Goal: Task Accomplishment & Management: Use online tool/utility

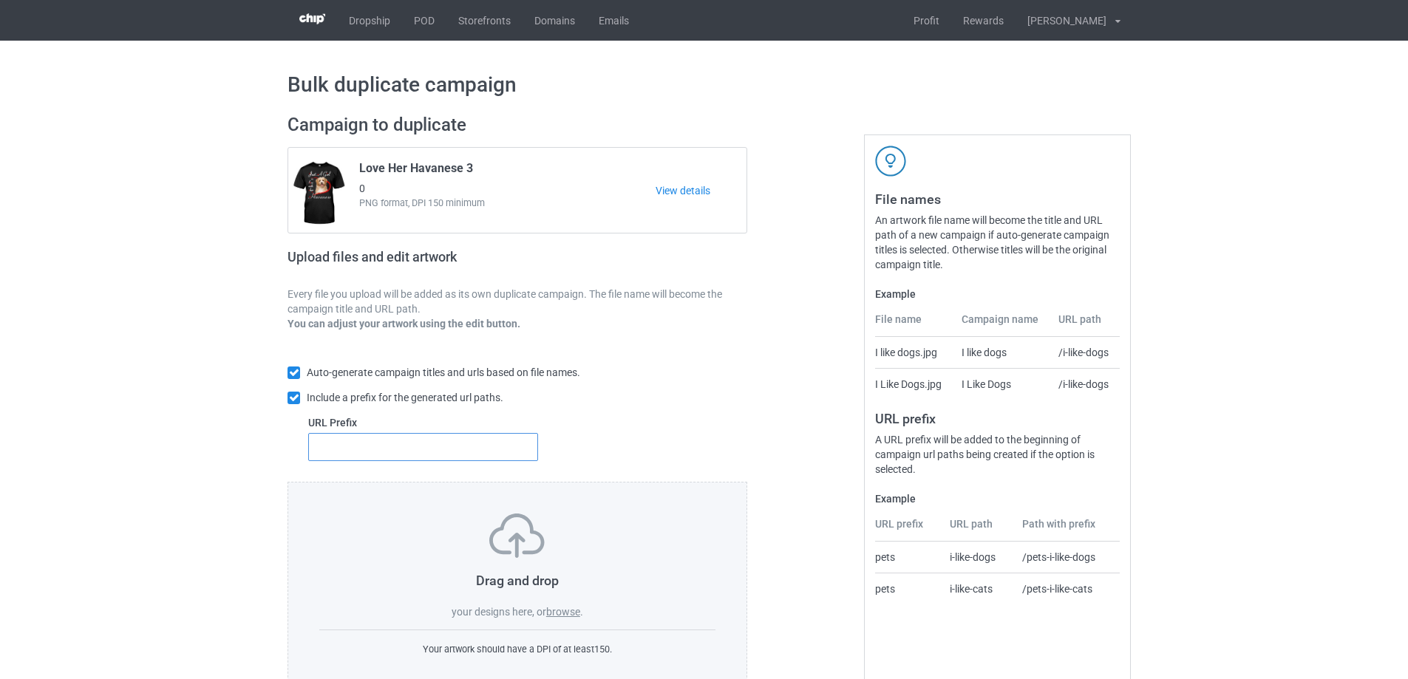
click at [488, 451] on input "text" at bounding box center [423, 447] width 230 height 28
type input "dt-"
click at [560, 615] on label "browse" at bounding box center [563, 612] width 34 height 12
click at [0, 0] on input "browse" at bounding box center [0, 0] width 0 height 0
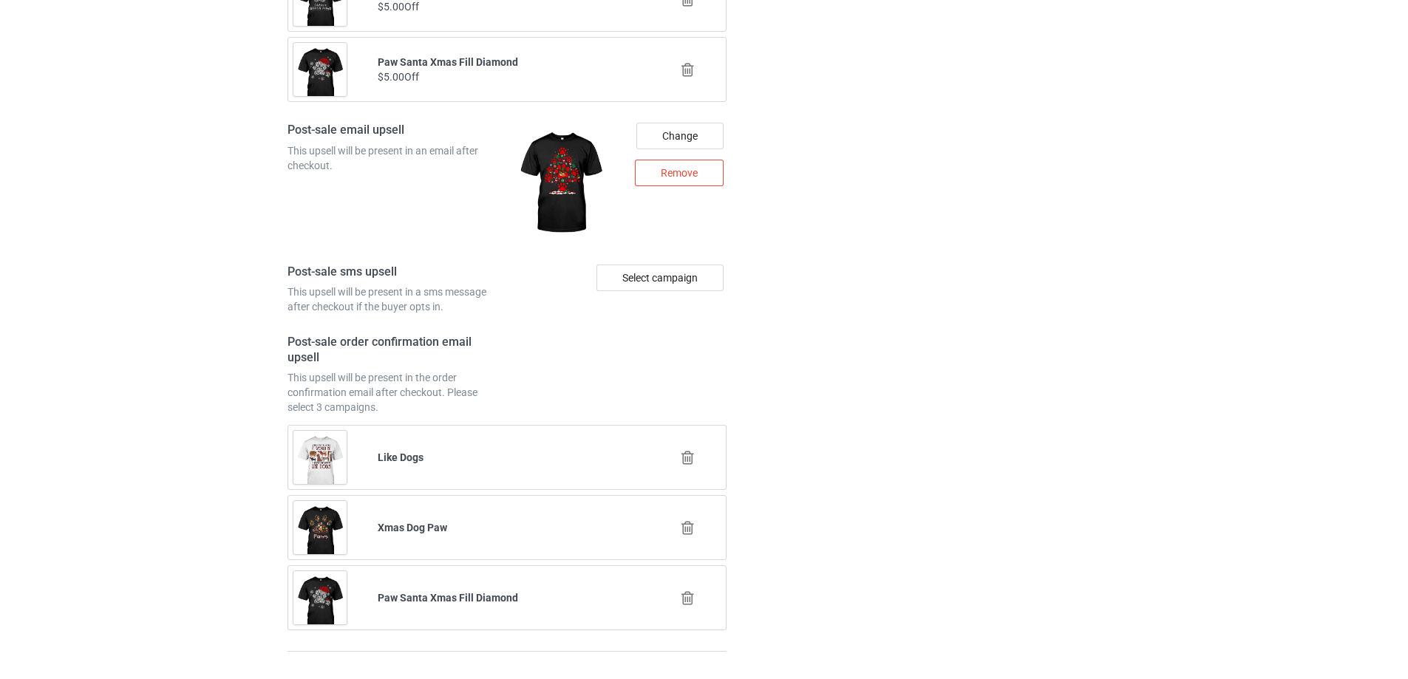
scroll to position [7231, 0]
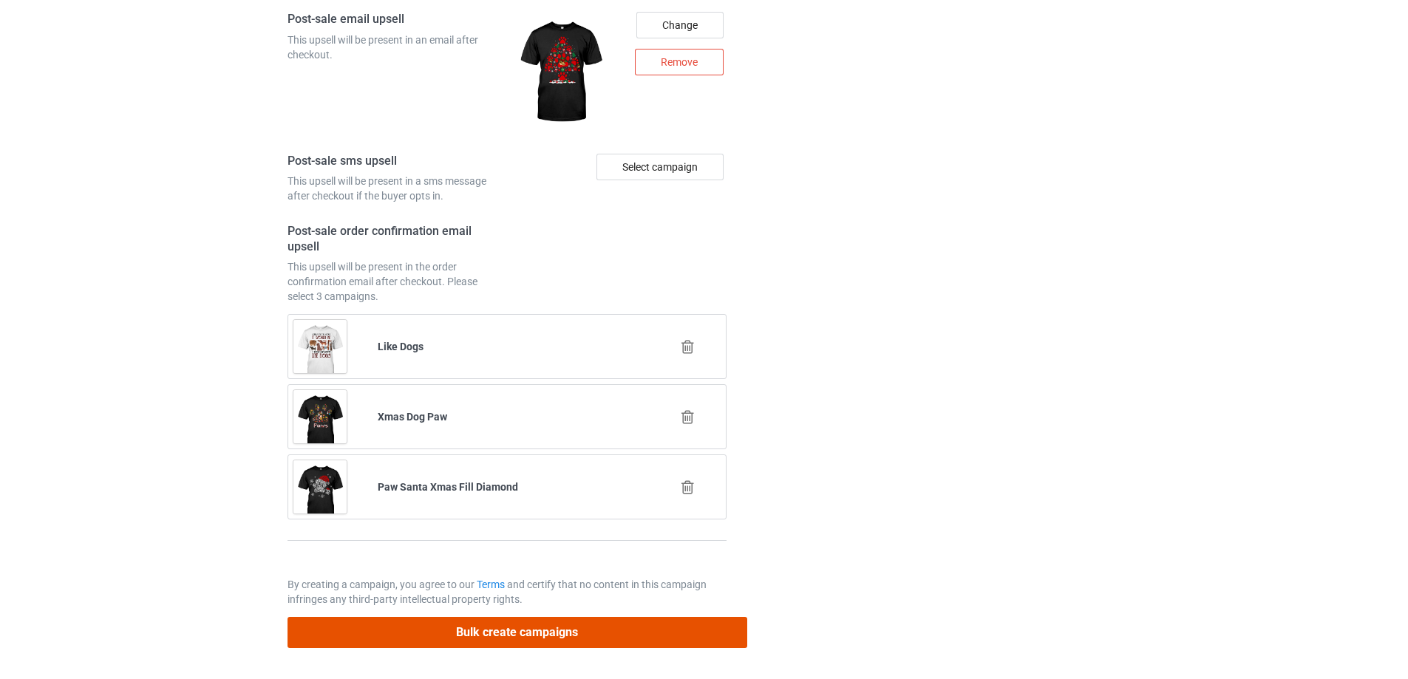
click at [667, 636] on button "Bulk create campaigns" at bounding box center [518, 632] width 460 height 30
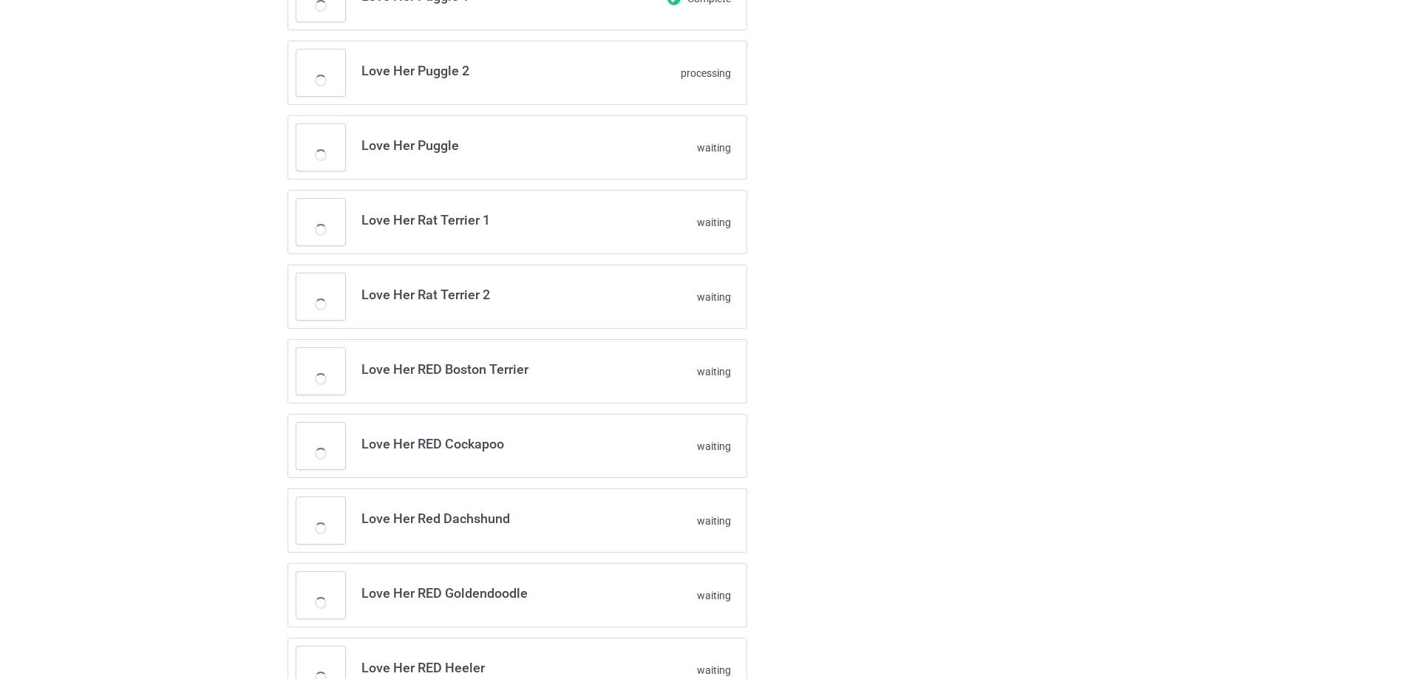
scroll to position [896, 0]
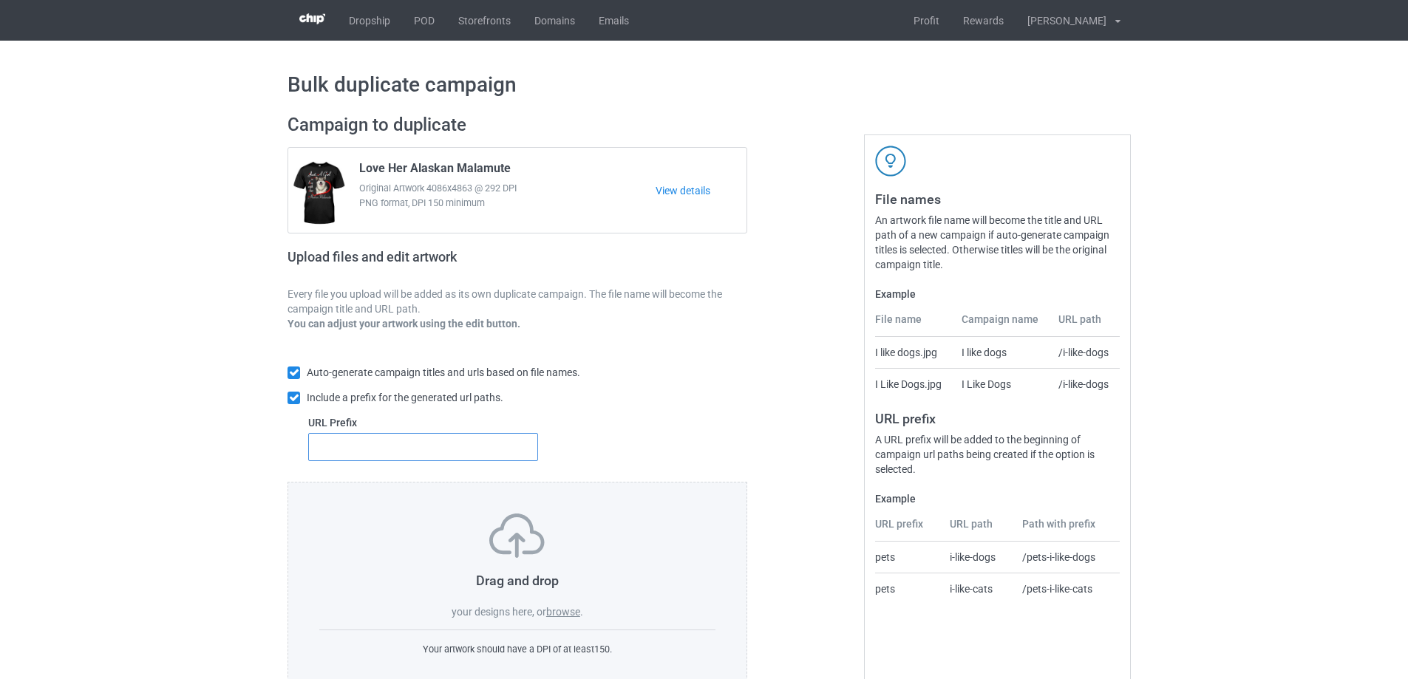
click at [416, 443] on input "text" at bounding box center [423, 447] width 230 height 28
type input "dt-"
click at [567, 614] on label "browse" at bounding box center [563, 612] width 34 height 12
click at [0, 0] on input "browse" at bounding box center [0, 0] width 0 height 0
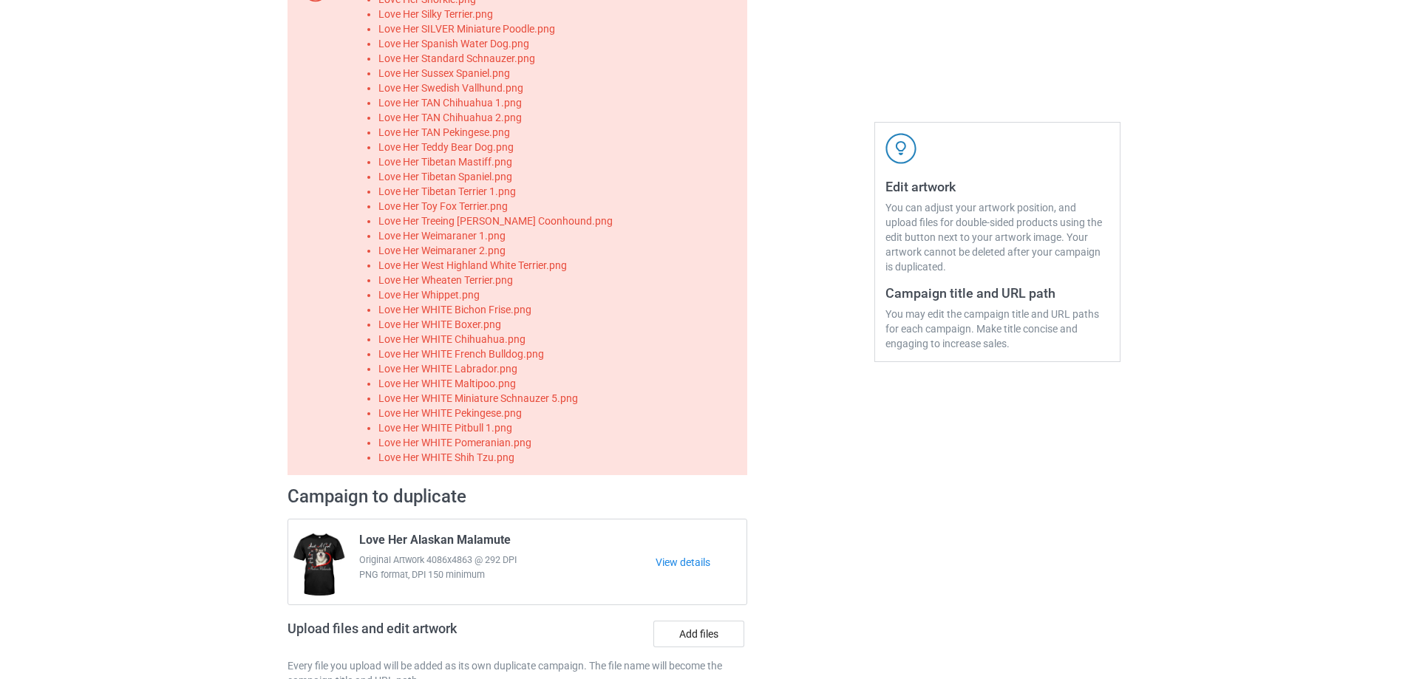
scroll to position [370, 0]
